Goal: Book appointment/travel/reservation

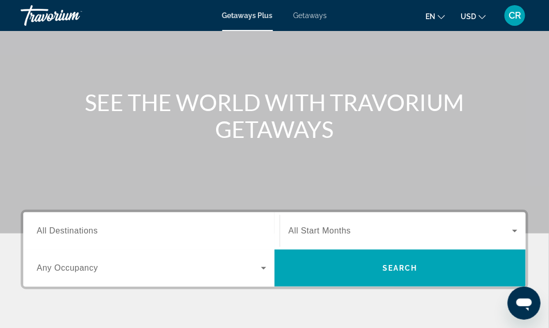
scroll to position [81, 0]
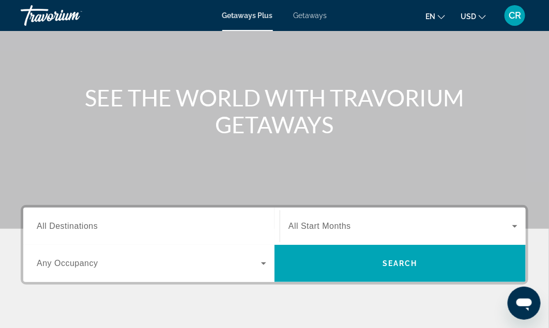
click at [536, 72] on div "Main content" at bounding box center [274, 74] width 549 height 310
click at [130, 225] on input "Destination All Destinations" at bounding box center [152, 227] width 230 height 12
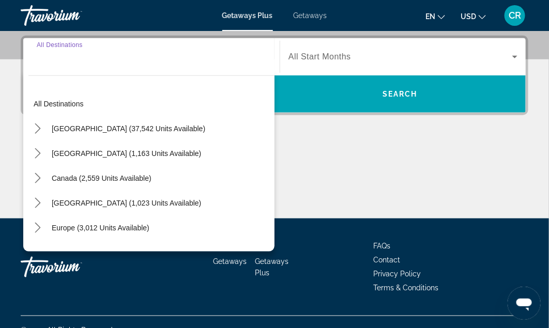
scroll to position [252, 0]
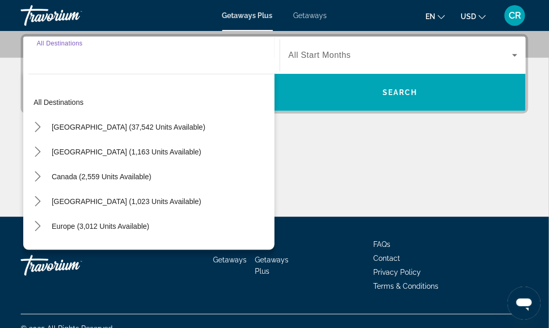
click at [58, 227] on span "Europe (3,012 units available)" at bounding box center [101, 226] width 98 height 8
type input "**********"
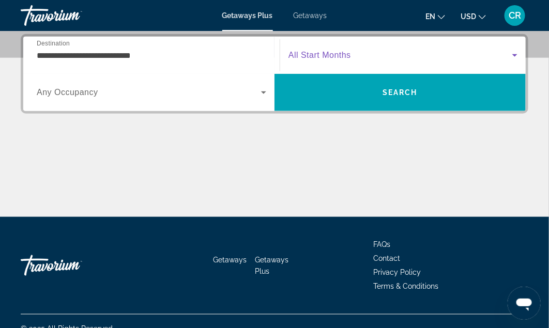
click at [513, 55] on icon "Search widget" at bounding box center [515, 55] width 12 height 12
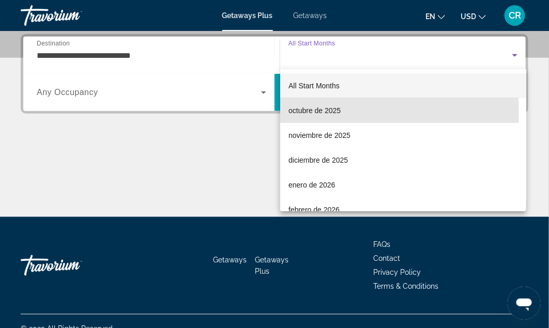
click at [316, 113] on span "octubre de 2025" at bounding box center [314, 110] width 52 height 12
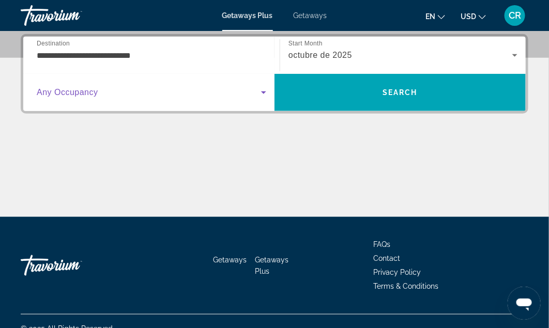
click at [262, 95] on icon "Search widget" at bounding box center [263, 92] width 12 height 12
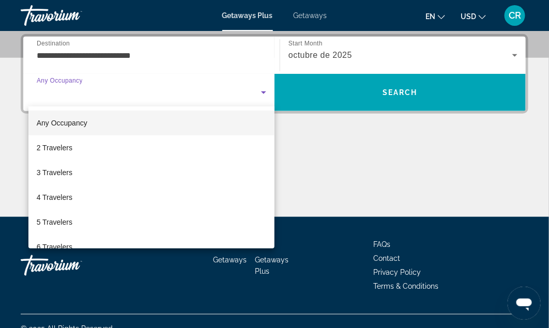
click at [56, 222] on span "5 Travelers" at bounding box center [55, 222] width 36 height 12
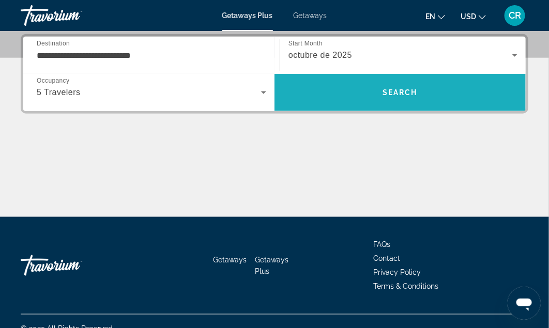
click at [394, 92] on span "Search" at bounding box center [400, 92] width 35 height 8
